Goal: Task Accomplishment & Management: Manage account settings

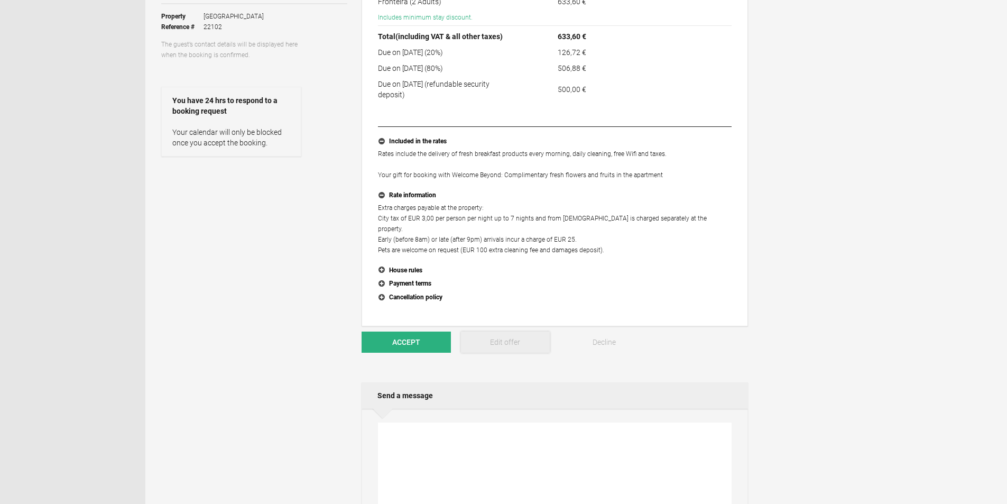
scroll to position [53, 0]
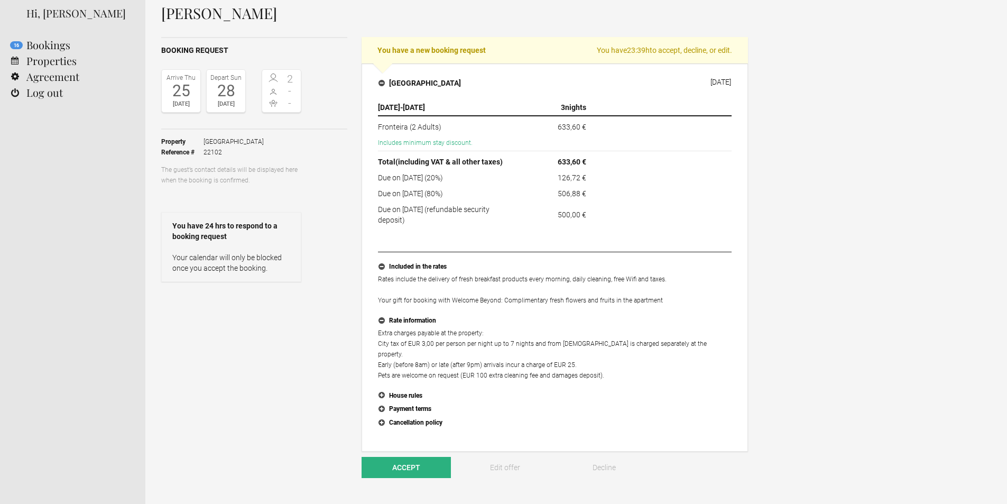
click at [422, 343] on p "Extra charges payable at the property: City tax of EUR 3,00 per person per nigh…" at bounding box center [555, 354] width 354 height 53
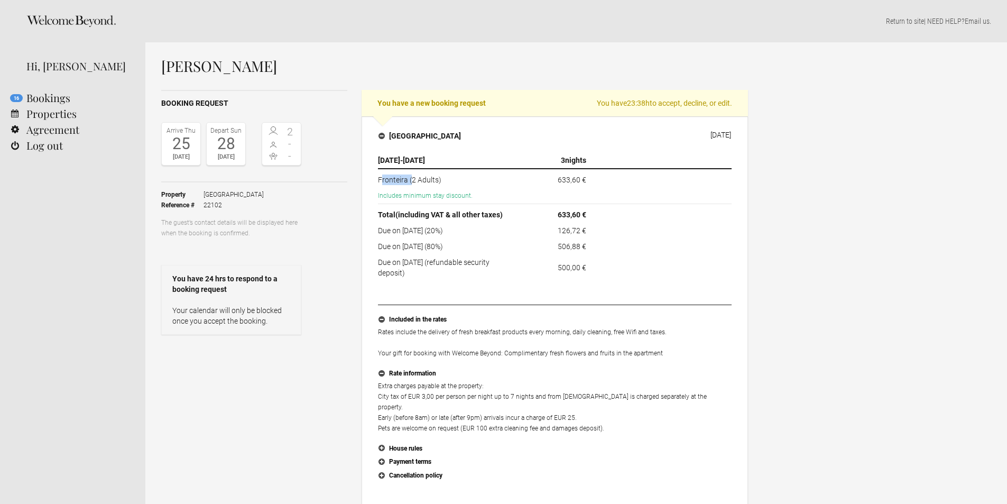
drag, startPoint x: 382, startPoint y: 179, endPoint x: 411, endPoint y: 179, distance: 29.1
click at [411, 179] on td "Fronteira (2 Adults)" at bounding box center [449, 178] width 142 height 19
click at [498, 419] on p "Extra charges payable at the property: City tax of EUR 3,00 per person per nigh…" at bounding box center [555, 406] width 354 height 53
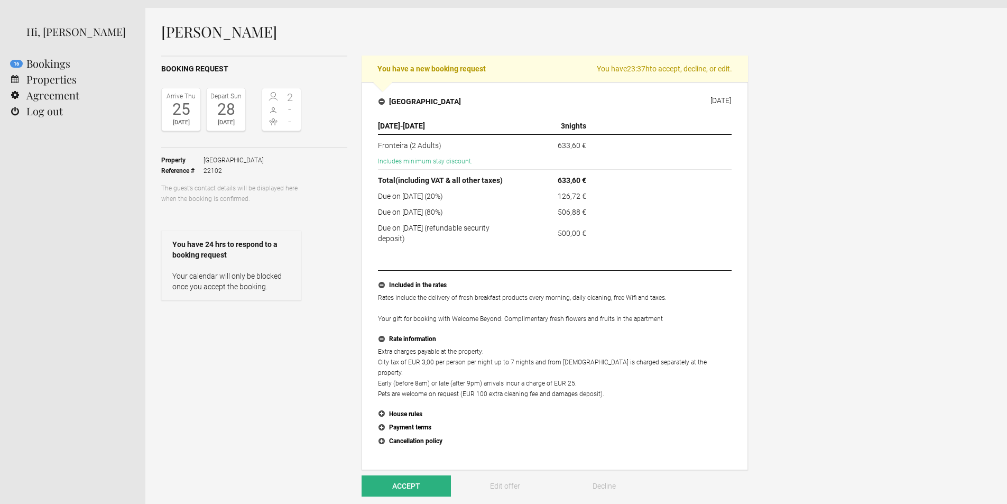
scroll to position [53, 0]
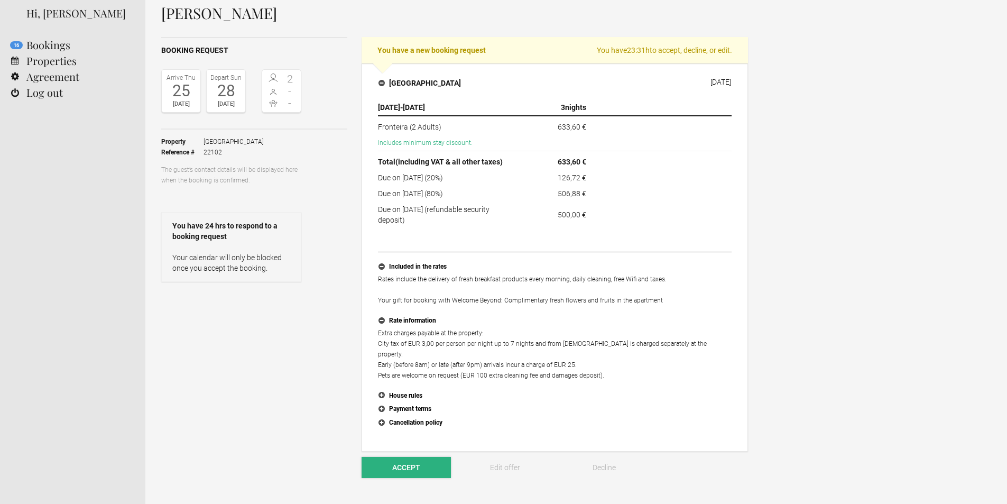
click at [388, 459] on button "Accept" at bounding box center [405, 467] width 89 height 21
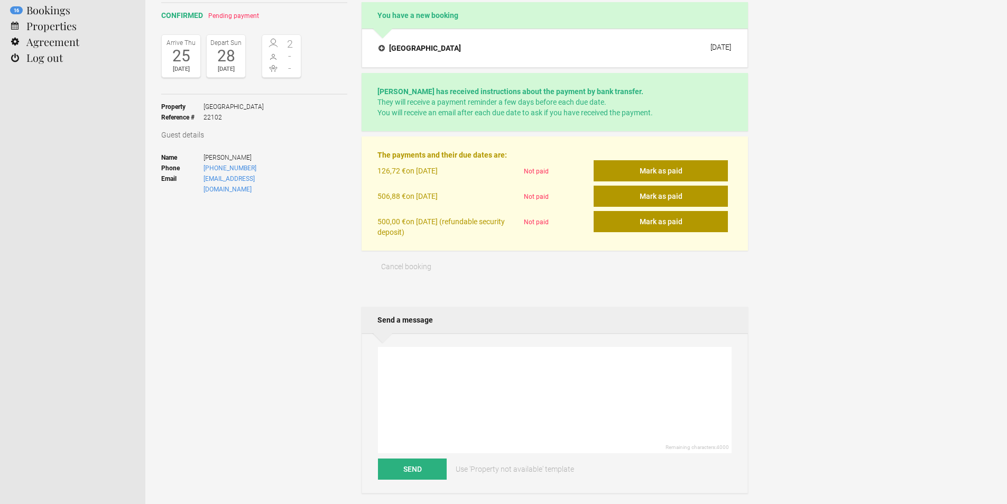
scroll to position [106, 0]
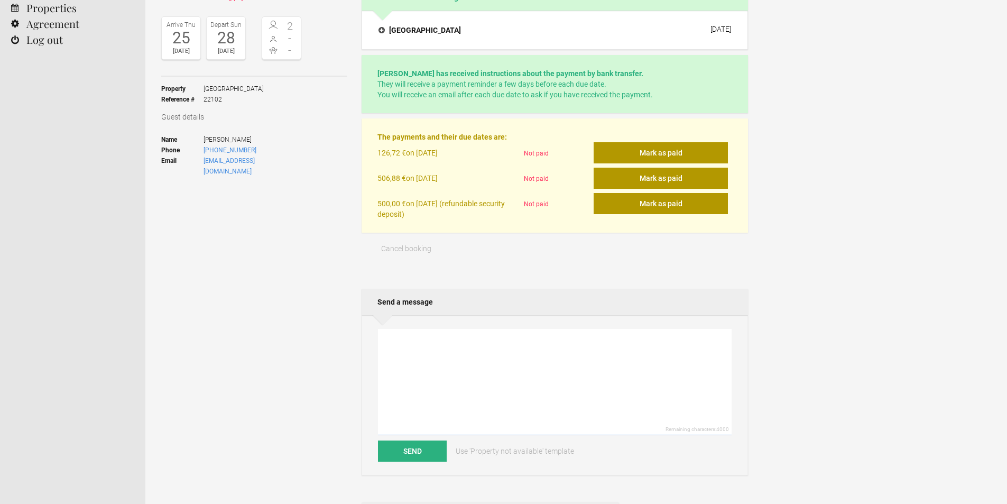
click at [441, 349] on textarea at bounding box center [555, 382] width 354 height 106
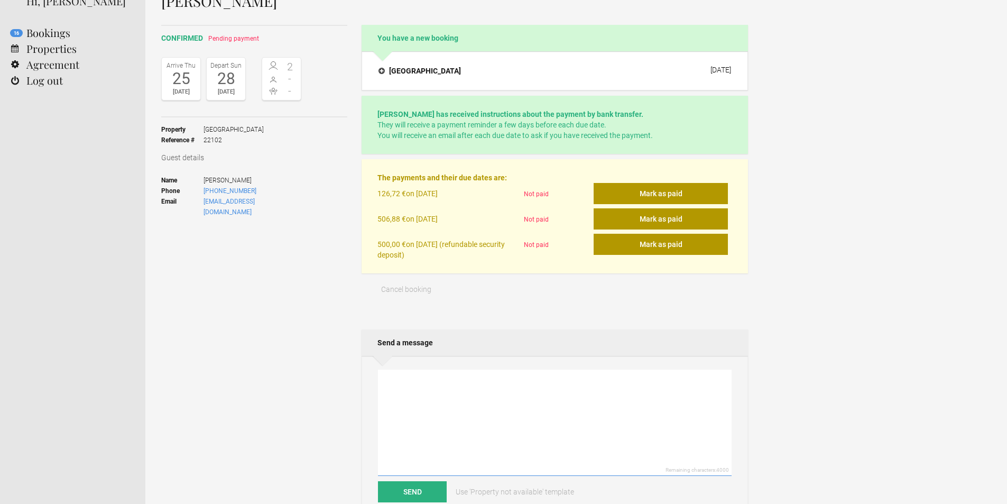
scroll to position [53, 0]
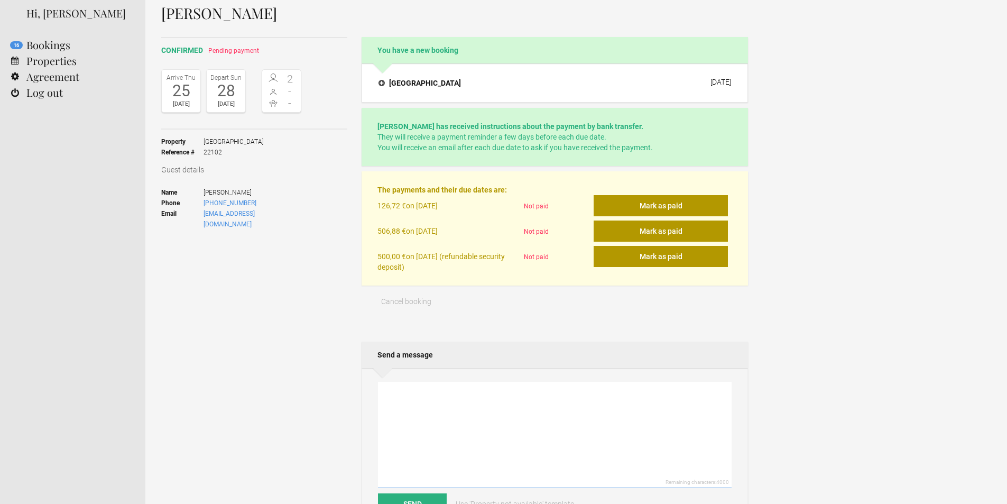
paste textarea "Dear ….., We thank you for your nice feedback and we are very pleased to confir…"
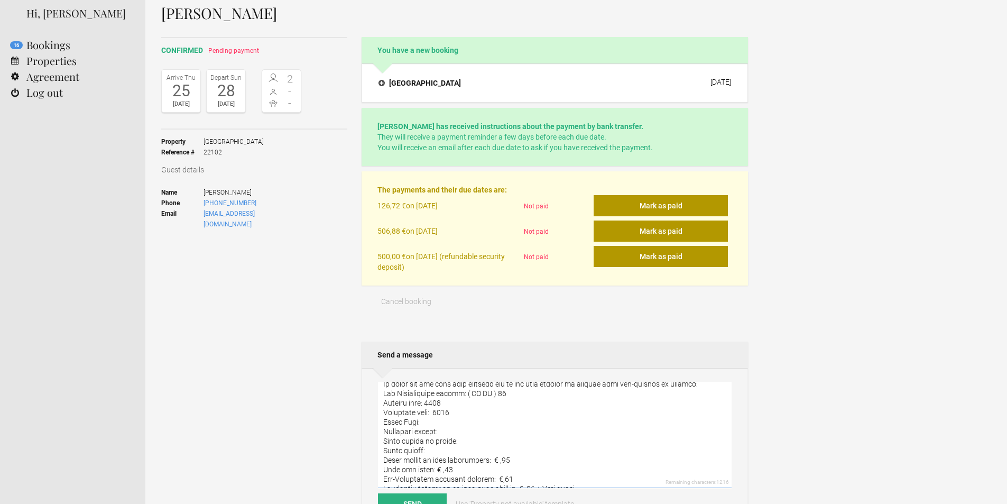
scroll to position [0, 0]
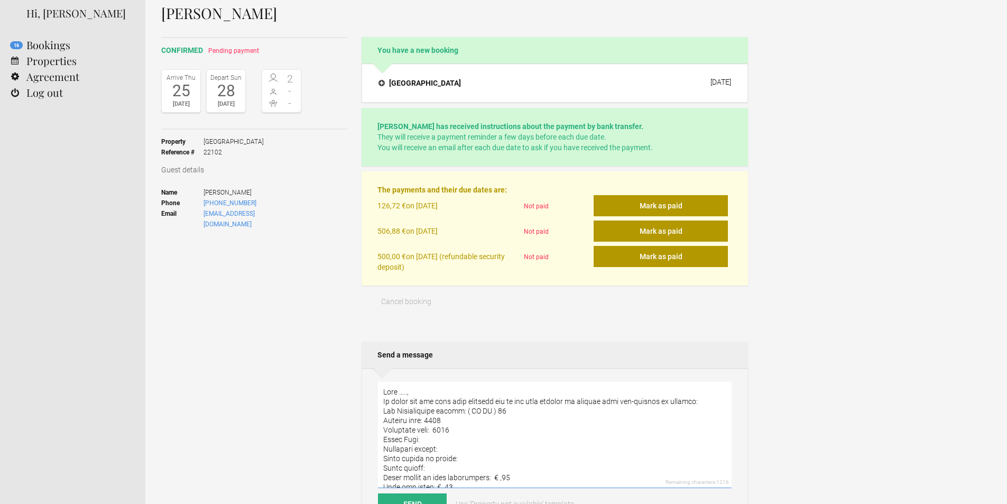
click at [406, 391] on textarea at bounding box center [555, 435] width 354 height 106
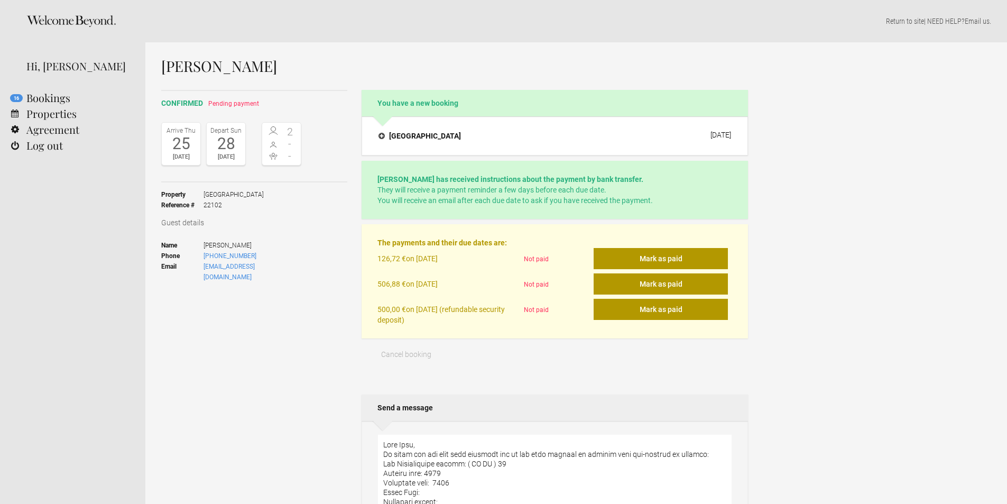
type textarea "Dear Emma, We thank you for your nice feedback and we are very pleased to confi…"
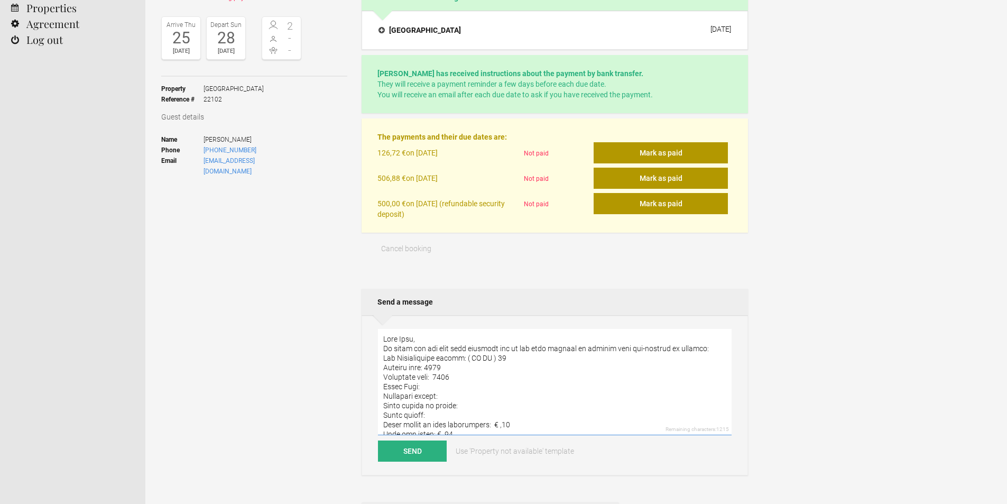
scroll to position [485, 0]
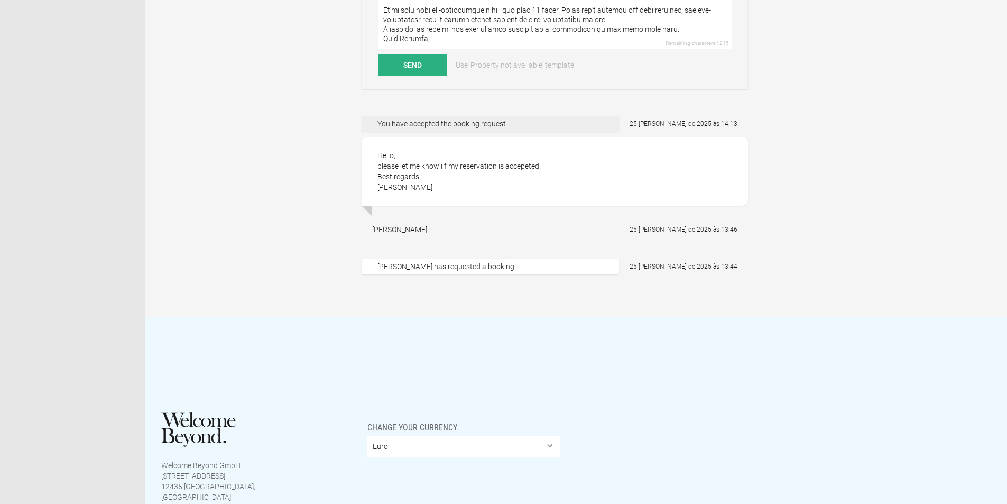
drag, startPoint x: 382, startPoint y: 339, endPoint x: 490, endPoint y: 184, distance: 189.0
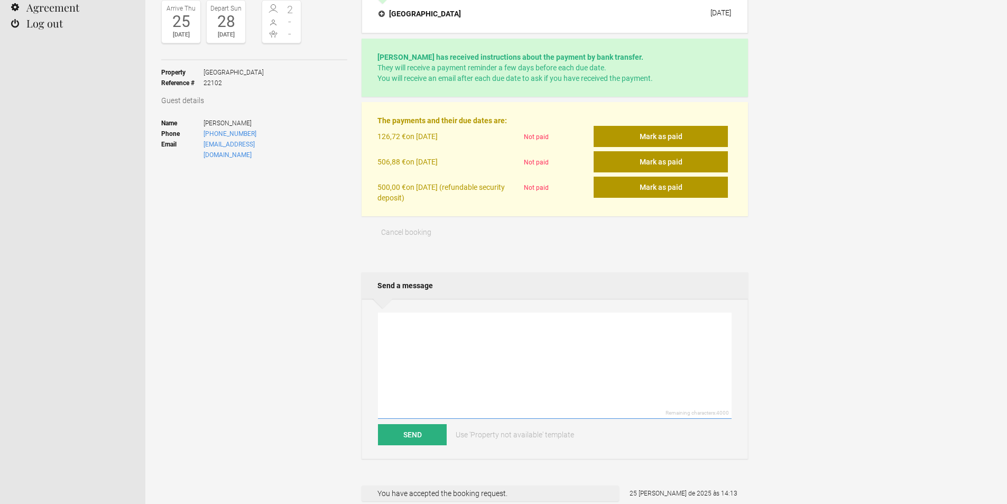
scroll to position [0, 0]
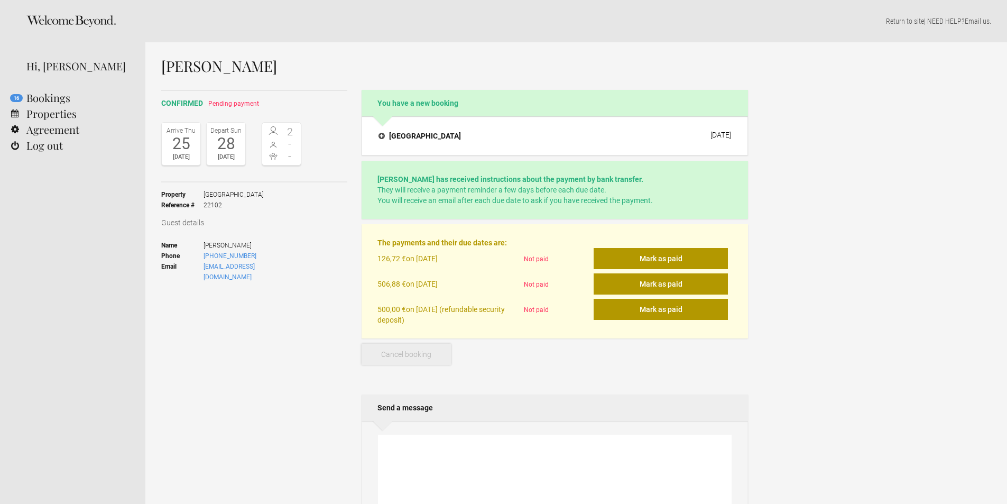
click at [408, 357] on span "Cancel booking" at bounding box center [406, 354] width 50 height 8
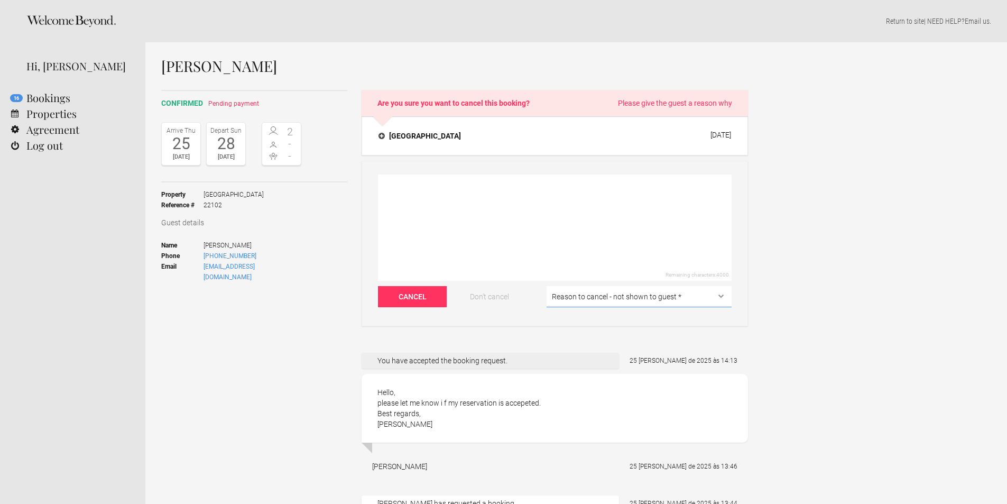
click at [623, 297] on select "Reason to cancel - not shown to guest * Coronavirus The dates are double-booked…" at bounding box center [638, 296] width 185 height 21
click at [610, 261] on textarea at bounding box center [555, 227] width 354 height 106
click at [612, 302] on select "Reason to cancel - not shown to guest * Coronavirus The dates are double-booked…" at bounding box center [638, 296] width 185 height 21
select select "Personal/staff issues"
click at [546, 286] on select "Reason to cancel - not shown to guest * Coronavirus The dates are double-booked…" at bounding box center [638, 296] width 185 height 21
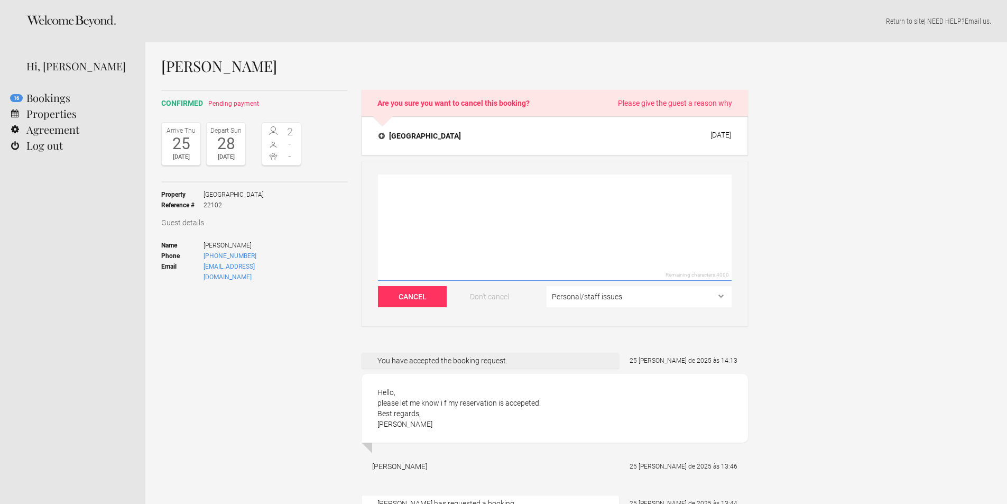
click at [472, 227] on textarea at bounding box center [555, 227] width 354 height 106
type textarea "The rates where incorrect"
click at [415, 297] on button "Cancel" at bounding box center [412, 296] width 69 height 21
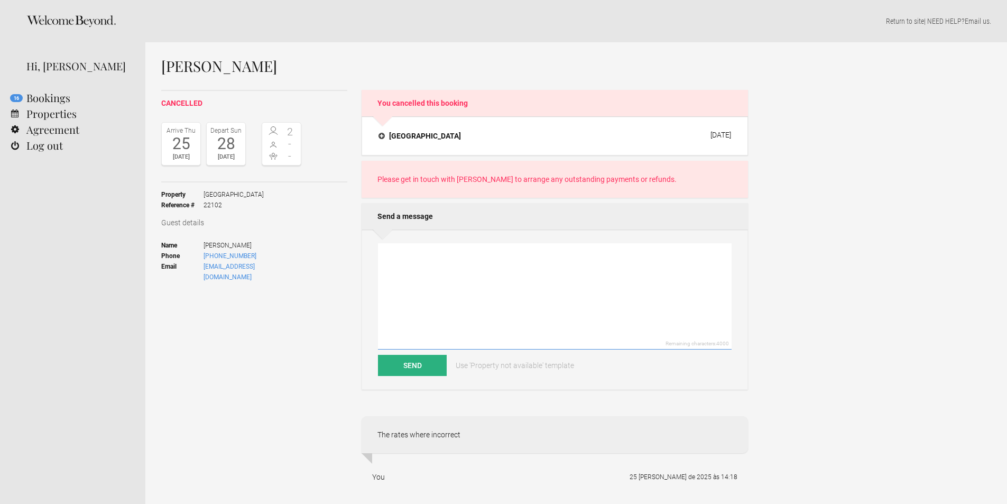
click at [500, 248] on textarea at bounding box center [555, 296] width 354 height 106
click at [380, 139] on h4 "[GEOGRAPHIC_DATA]" at bounding box center [419, 136] width 82 height 11
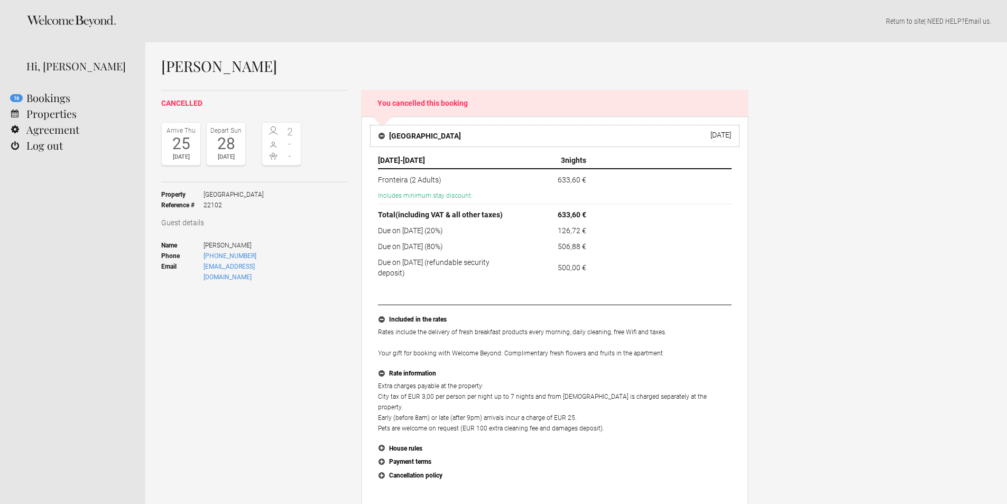
click at [378, 136] on button "[GEOGRAPHIC_DATA] [DATE]" at bounding box center [554, 136] width 369 height 22
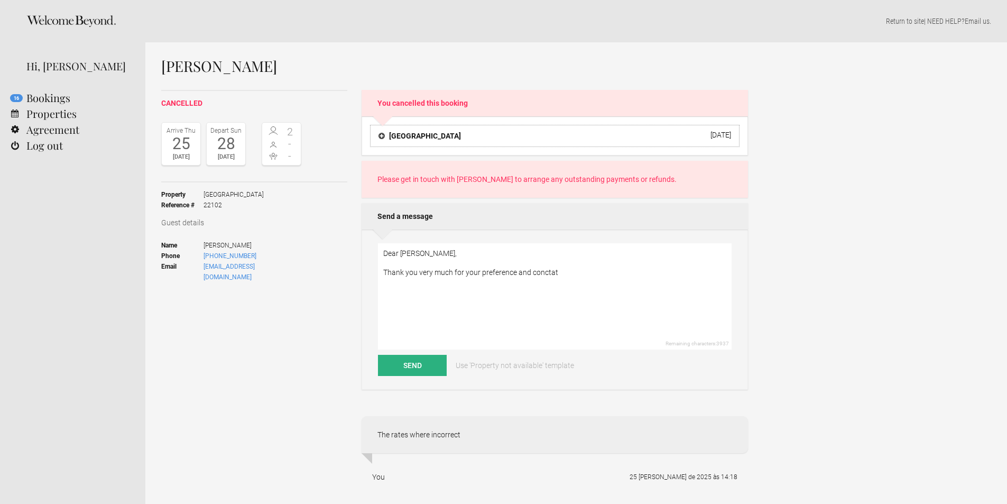
click at [383, 140] on h4 "[GEOGRAPHIC_DATA]" at bounding box center [419, 136] width 82 height 11
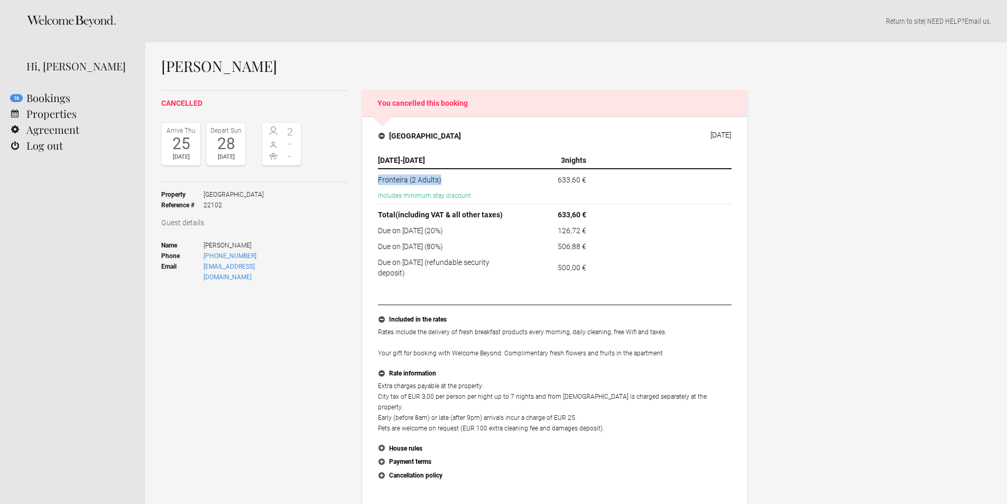
drag, startPoint x: 379, startPoint y: 177, endPoint x: 451, endPoint y: 177, distance: 71.3
click at [442, 175] on td "Fronteira (2 Adults)" at bounding box center [449, 178] width 142 height 19
click at [459, 180] on td "Fronteira (2 Adults)" at bounding box center [449, 178] width 142 height 19
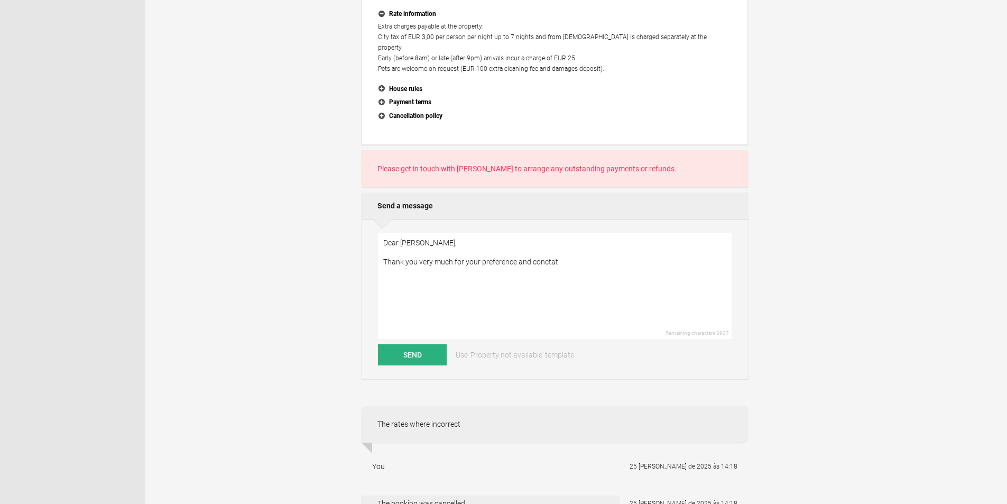
scroll to position [317, 0]
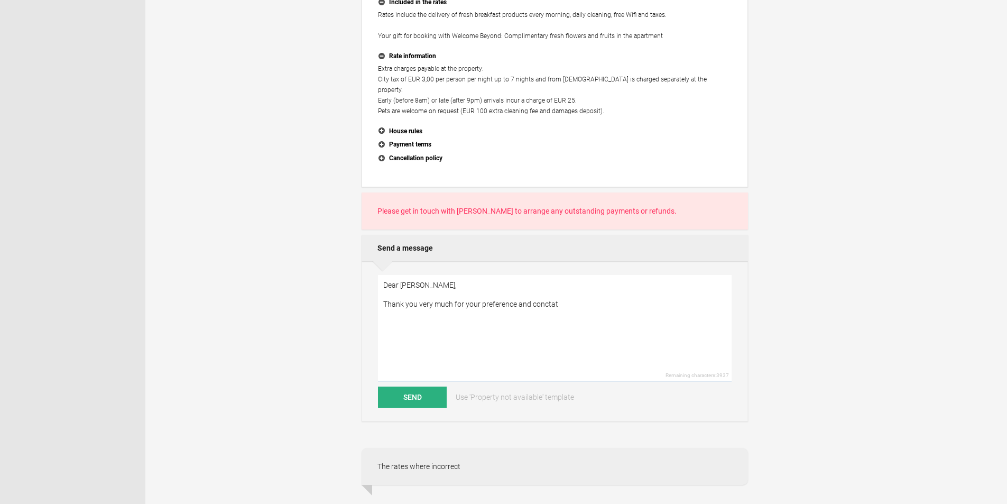
click at [564, 296] on textarea "Dear [PERSON_NAME], Thank you very much for your preference and conctat" at bounding box center [555, 328] width 354 height 106
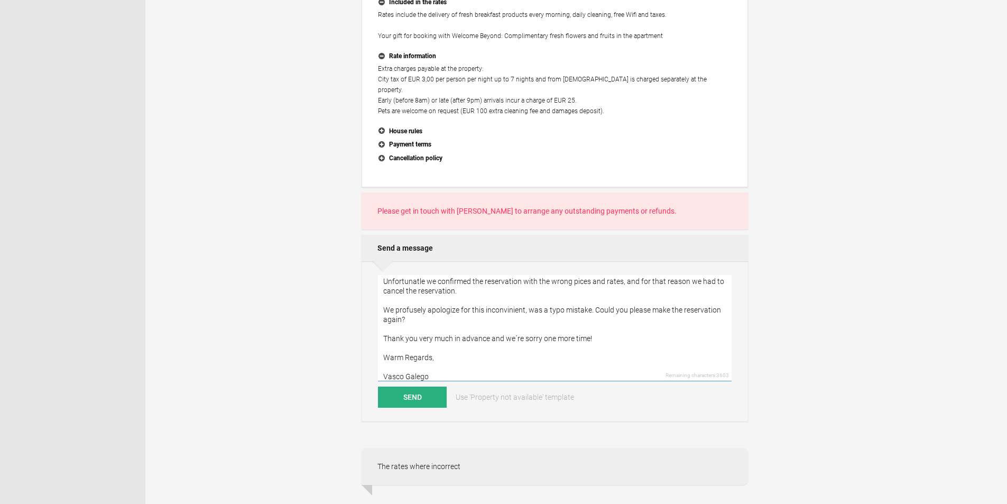
scroll to position [51, 0]
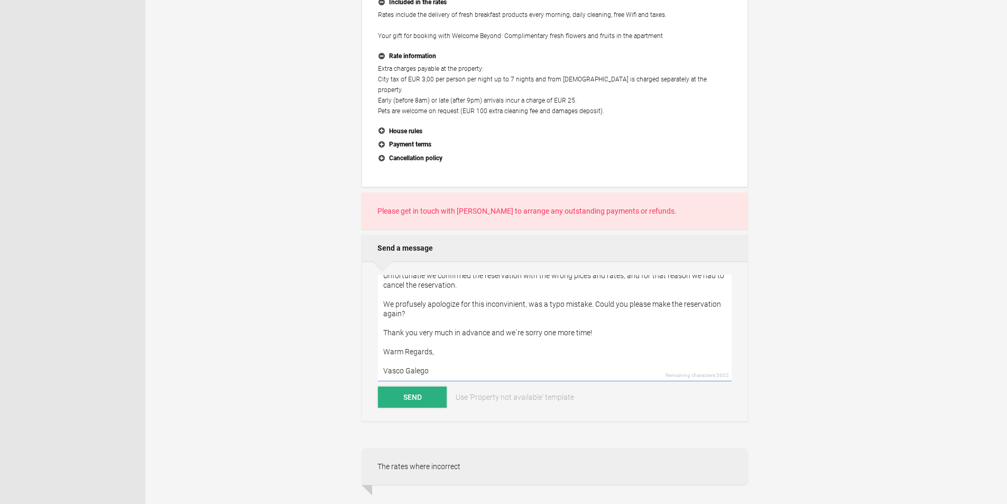
type textarea "Dear [PERSON_NAME], Thank you very much for your preference and contact! Unfort…"
click at [420, 389] on button "Send" at bounding box center [412, 396] width 69 height 21
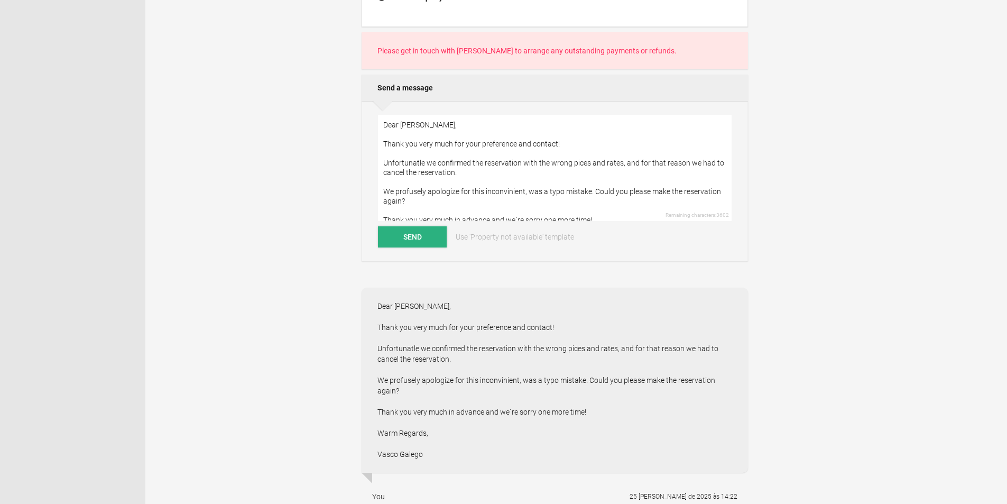
scroll to position [476, 0]
click at [416, 337] on div "Dear [PERSON_NAME], Thank you very much for your preference and contact! Unfort…" at bounding box center [554, 381] width 386 height 185
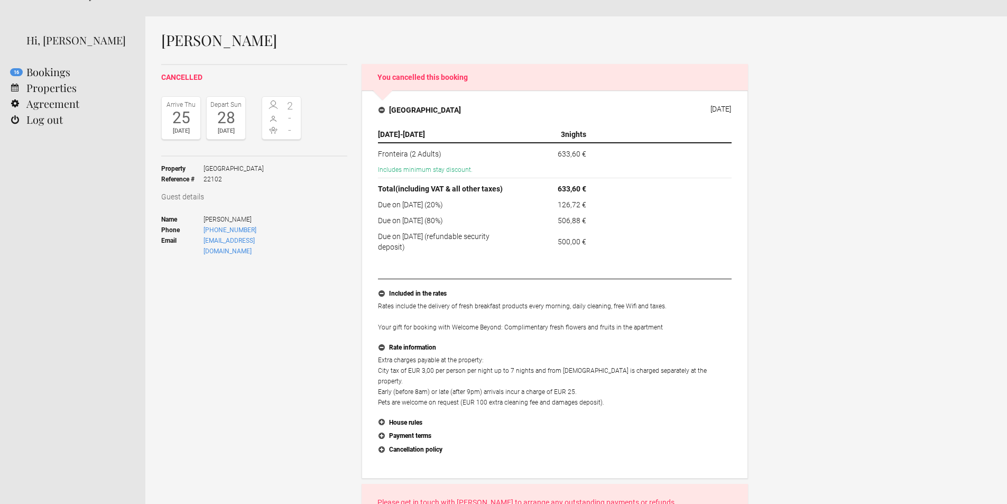
scroll to position [0, 0]
